Goal: Transaction & Acquisition: Purchase product/service

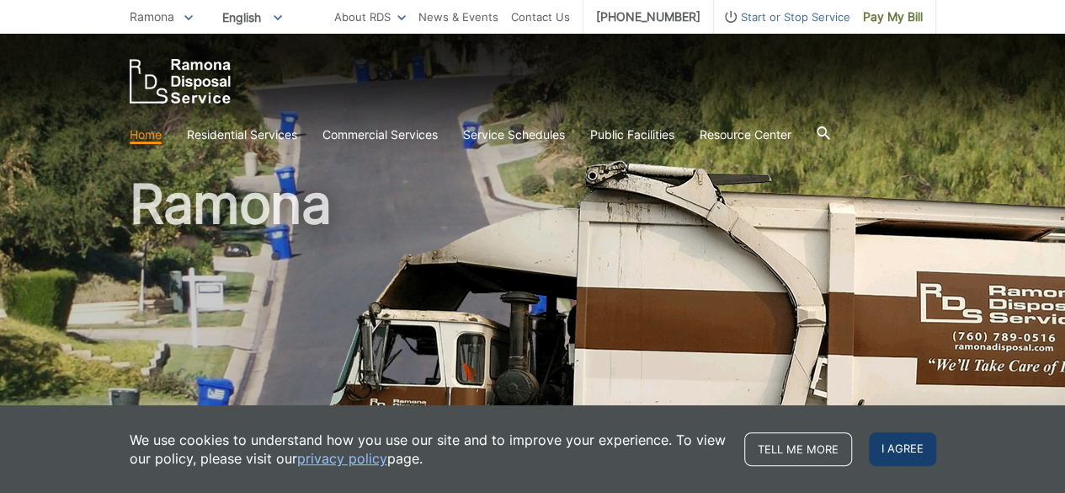
click at [886, 445] on span "I agree" at bounding box center [902, 449] width 67 height 34
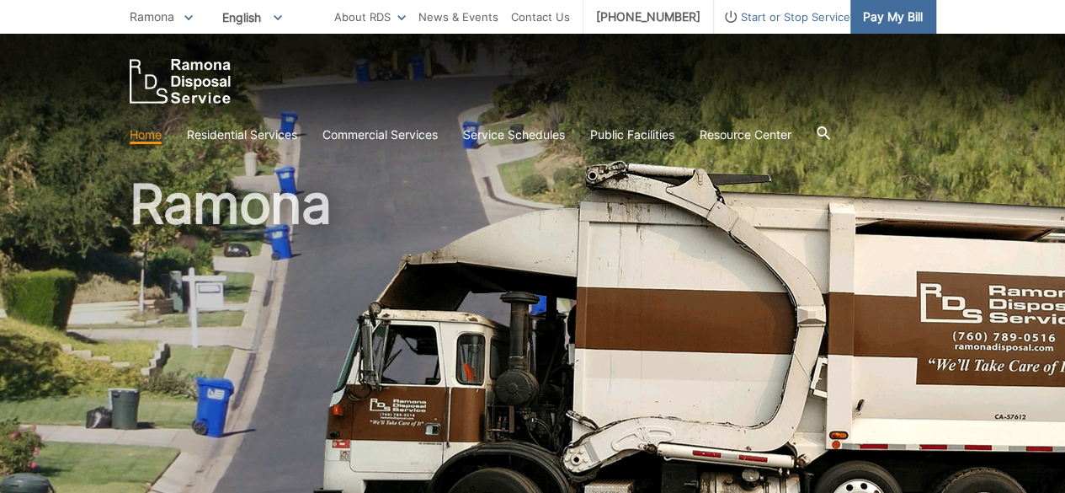
click at [896, 27] on link "Pay My Bill" at bounding box center [894, 17] width 86 height 34
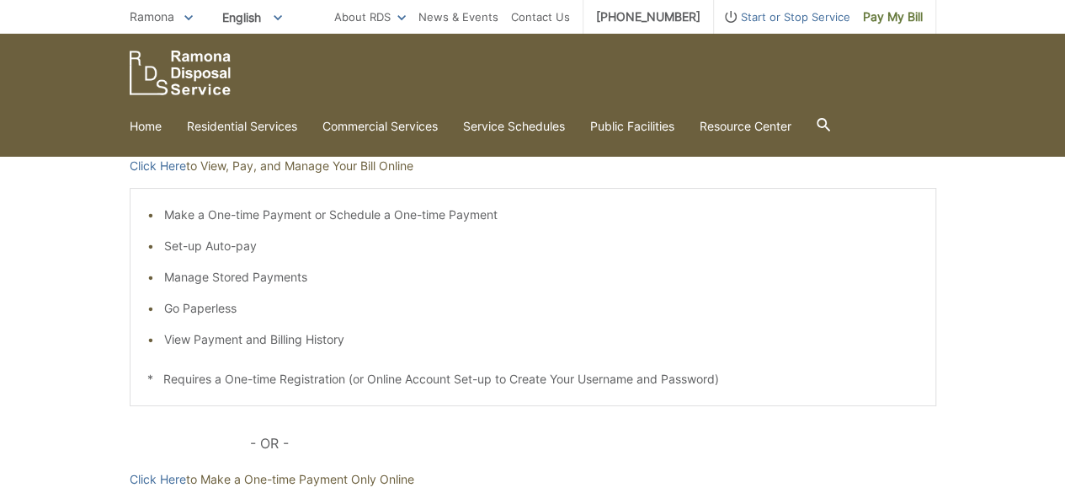
scroll to position [236, 0]
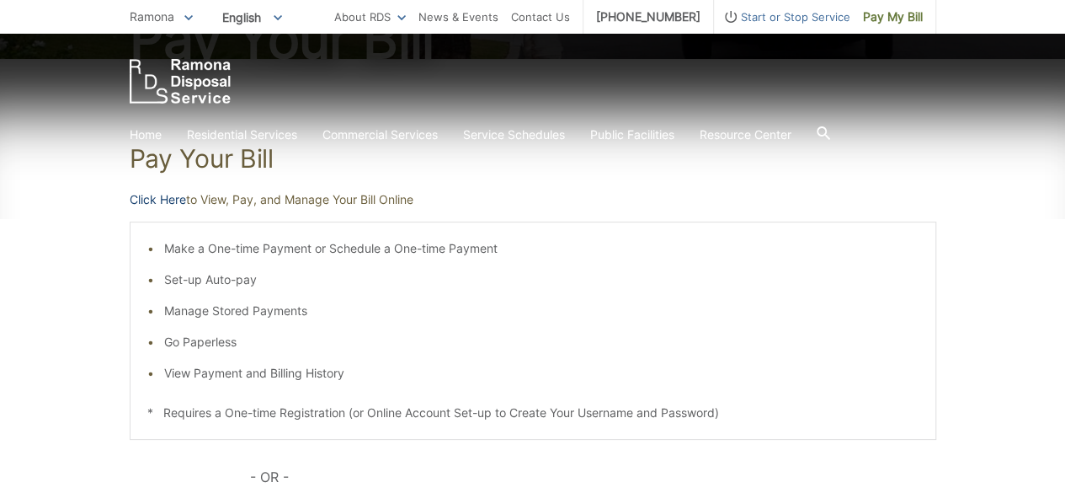
click at [162, 203] on link "Click Here" at bounding box center [158, 199] width 56 height 19
